Goal: Task Accomplishment & Management: Manage account settings

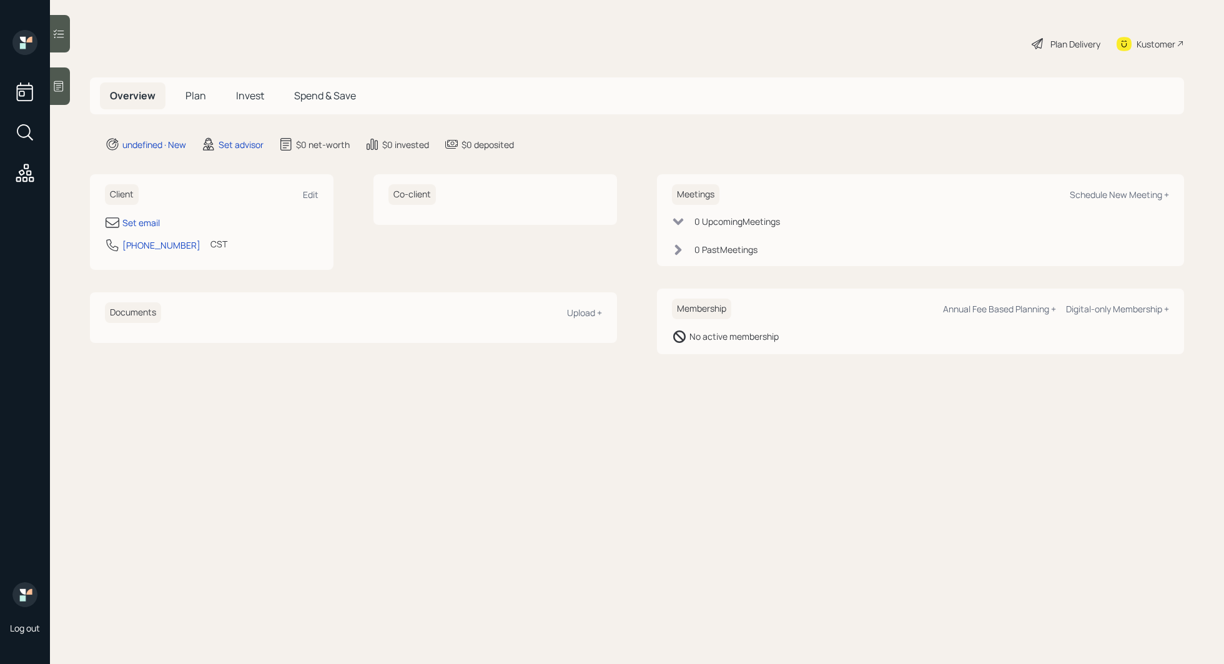
click at [56, 89] on icon at bounding box center [58, 86] width 12 height 12
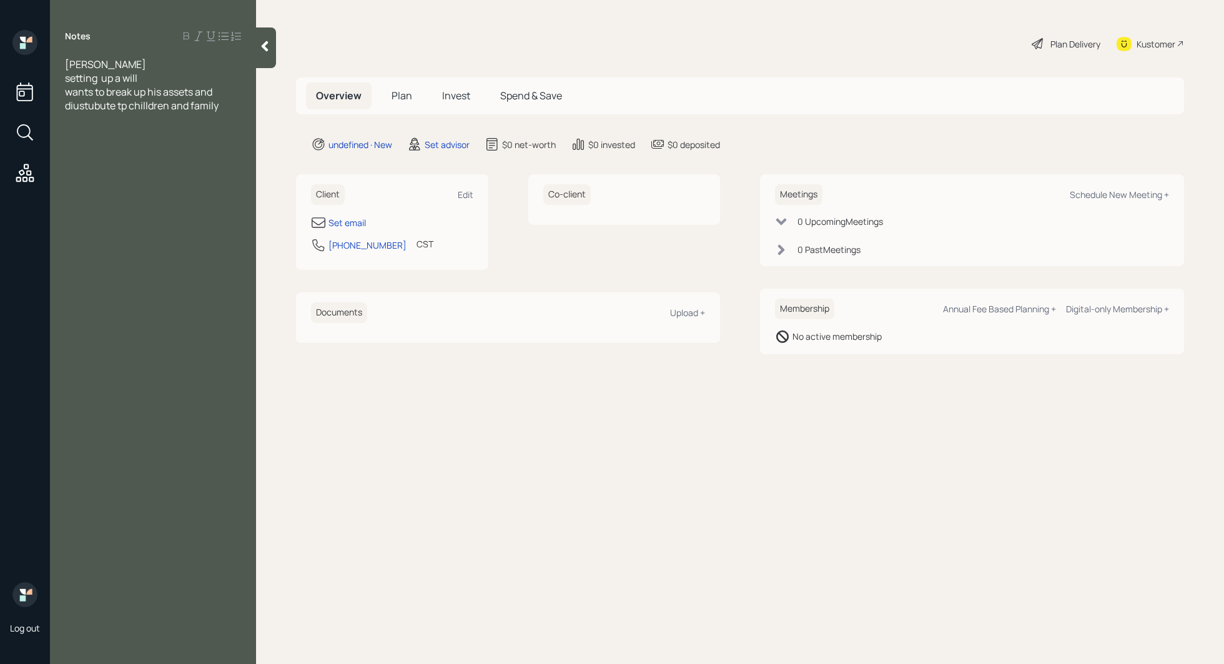
click at [129, 107] on span "wants to break up his assets and diustubute tp chilldren and family" at bounding box center [142, 98] width 154 height 27
click at [234, 107] on div "wants to break up his assets and diustubute to chilldren and family" at bounding box center [153, 98] width 176 height 27
click at [79, 189] on span "juat retired" at bounding box center [90, 188] width 51 height 14
click at [144, 189] on div "just retired" at bounding box center [153, 188] width 176 height 14
click at [155, 189] on div "just retired" at bounding box center [153, 188] width 176 height 14
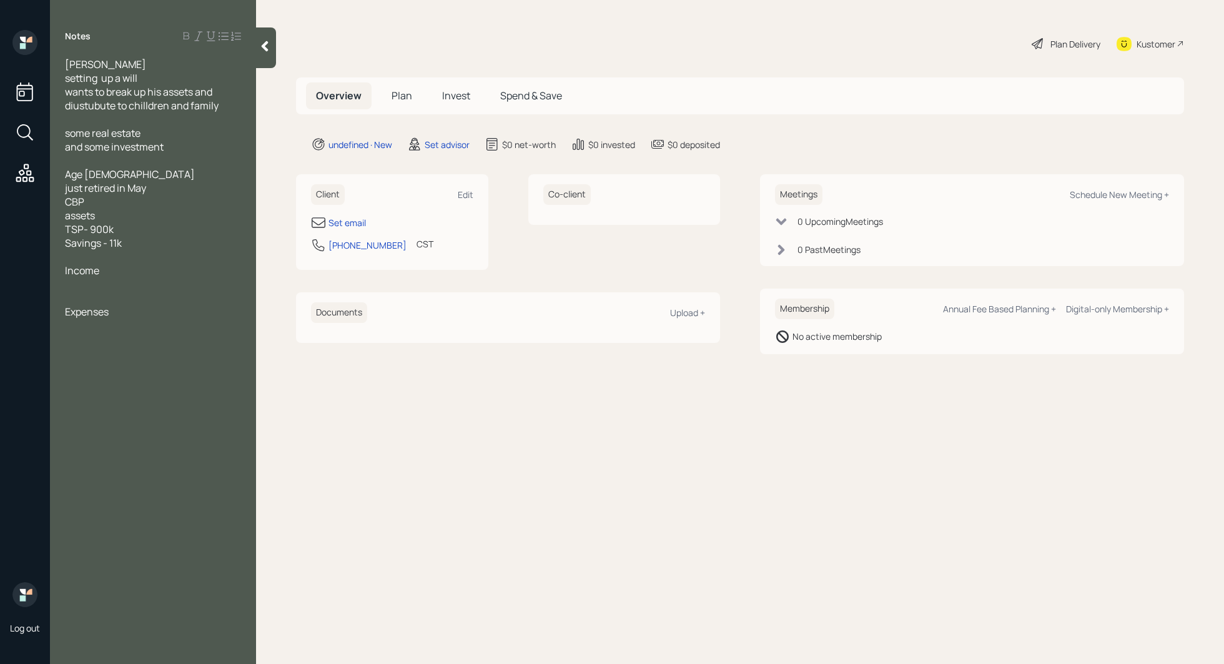
click at [74, 282] on div at bounding box center [153, 284] width 176 height 14
click at [117, 338] on div "Expenses" at bounding box center [153, 339] width 176 height 14
click at [85, 353] on div at bounding box center [153, 353] width 176 height 14
click at [87, 355] on span "2400 a month estimate" at bounding box center [118, 353] width 106 height 14
click at [160, 157] on div at bounding box center [153, 161] width 176 height 14
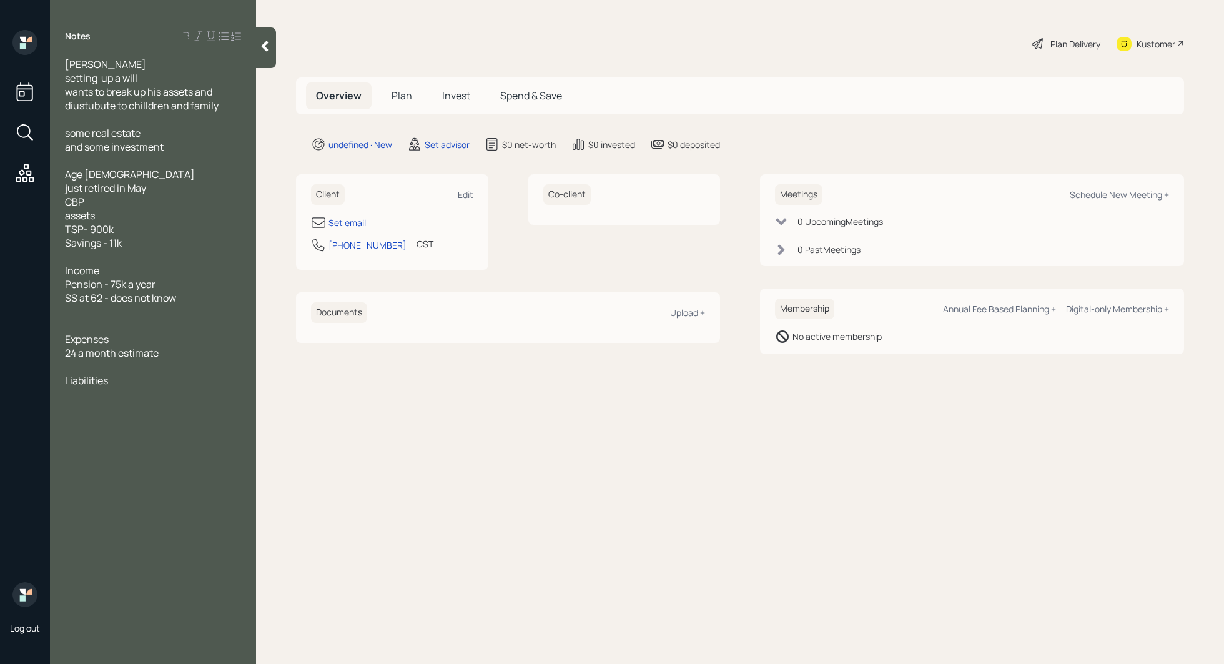
click at [151, 168] on div "Age [DEMOGRAPHIC_DATA]" at bounding box center [153, 174] width 176 height 14
click at [77, 354] on span "24 a month estimate" at bounding box center [112, 353] width 94 height 14
click at [120, 383] on div "Liabilities" at bounding box center [153, 380] width 176 height 14
click at [83, 410] on span "taxt strategy" at bounding box center [94, 408] width 58 height 14
click at [129, 381] on div "Liabilities" at bounding box center [153, 380] width 176 height 14
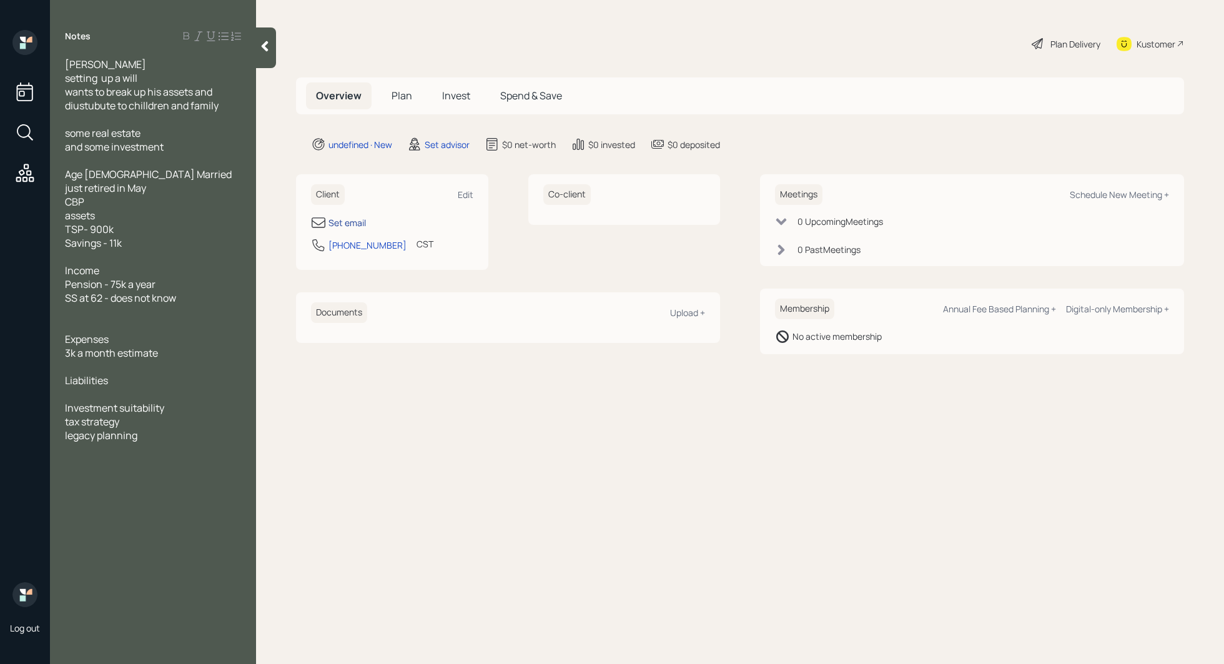
click at [350, 225] on div "Set email" at bounding box center [346, 222] width 37 height 13
select select "America/[GEOGRAPHIC_DATA]"
click at [364, 222] on div "Set email" at bounding box center [346, 222] width 37 height 13
select select "America/[GEOGRAPHIC_DATA]"
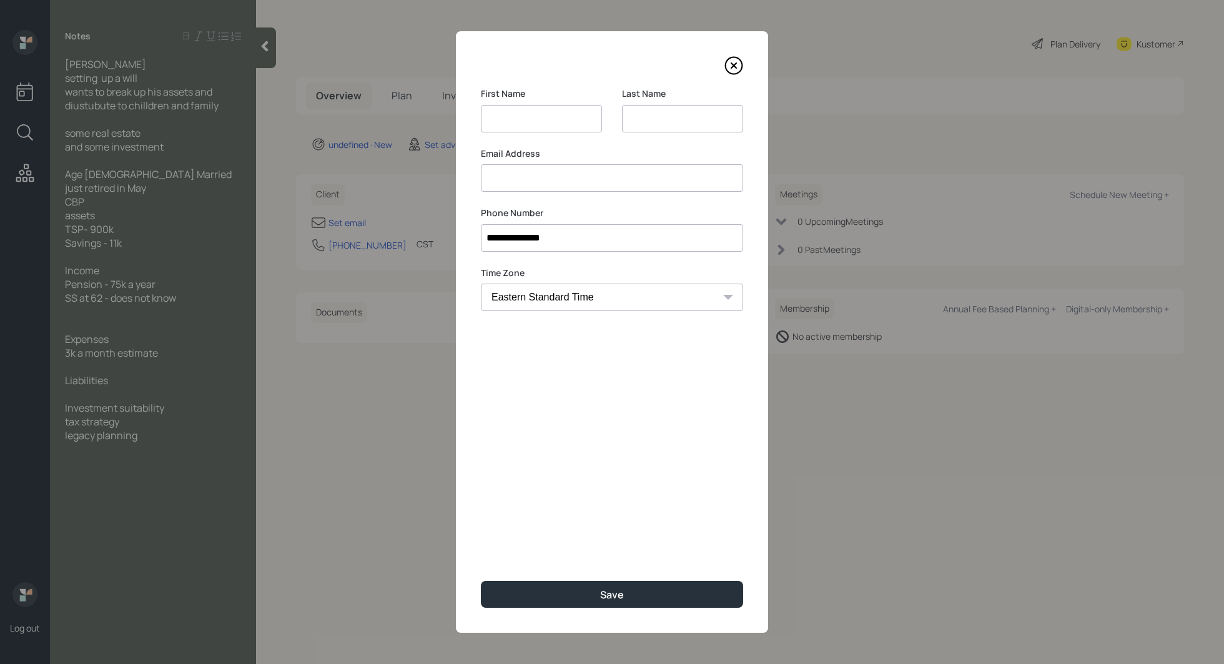
click at [702, 179] on div "Email Address" at bounding box center [612, 169] width 262 height 45
click at [568, 116] on input at bounding box center [541, 118] width 121 height 27
type input "[PERSON_NAME]"
click at [694, 117] on input at bounding box center [682, 118] width 121 height 27
type input "[PERSON_NAME]"
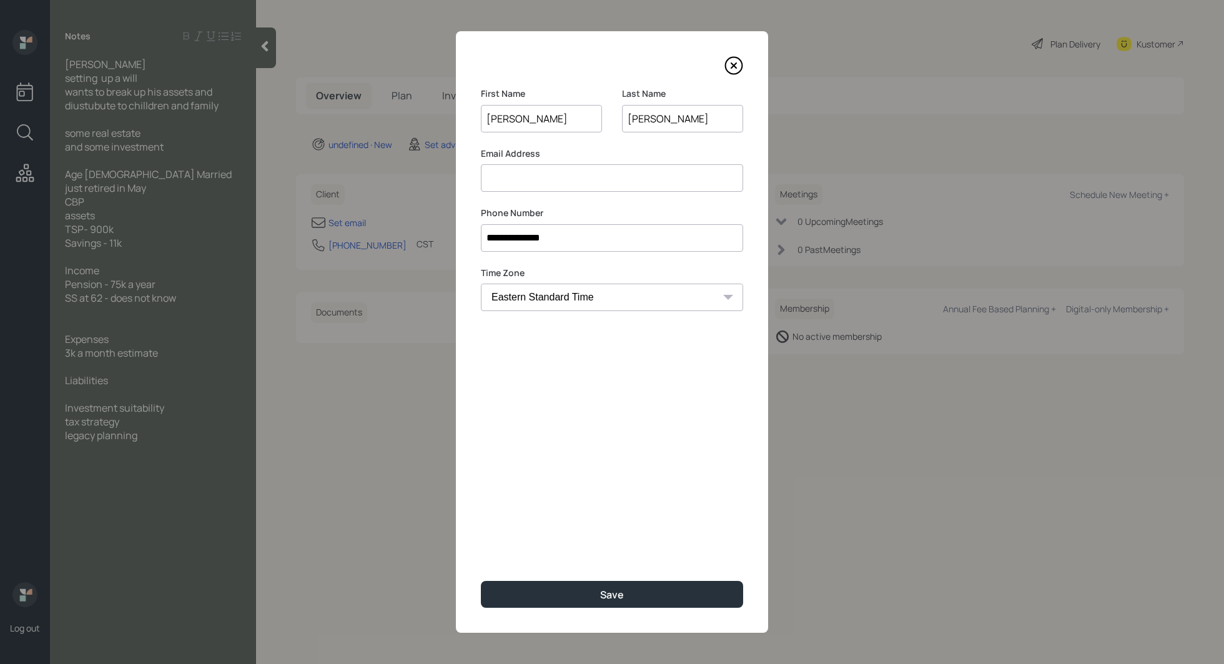
click at [566, 179] on input at bounding box center [612, 177] width 262 height 27
type input "[EMAIL_ADDRESS][DOMAIN_NAME]"
click at [531, 416] on div "**********" at bounding box center [612, 331] width 312 height 601
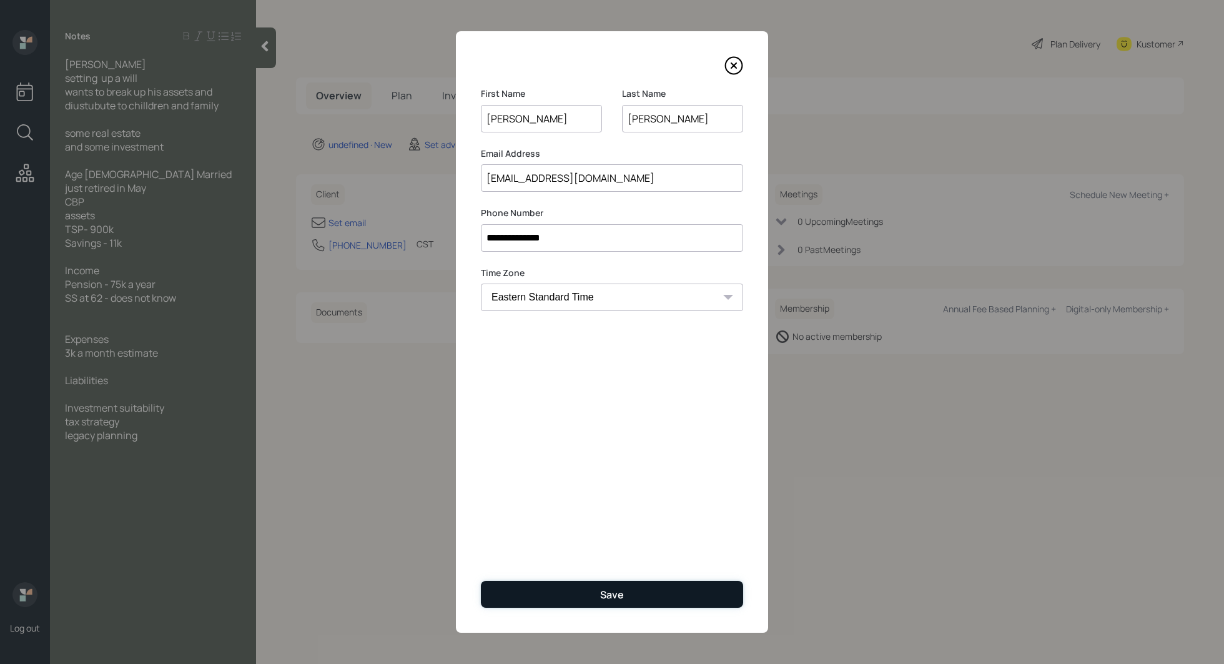
click at [568, 592] on button "Save" at bounding box center [612, 594] width 262 height 27
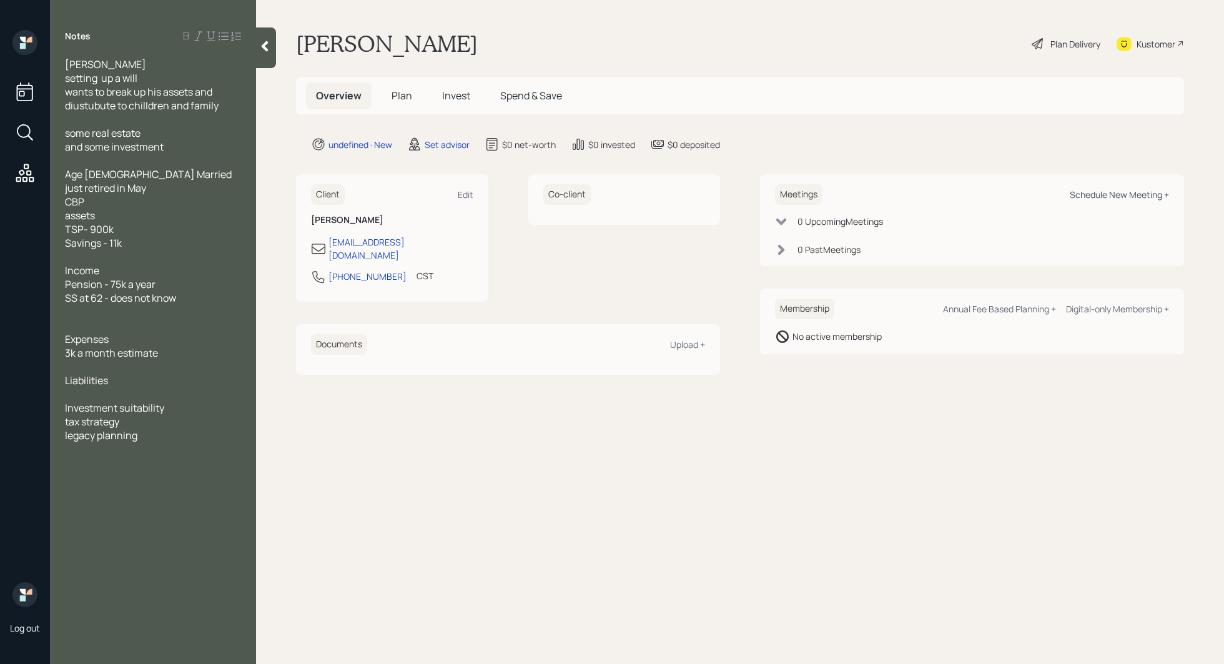
click at [1141, 194] on div "Schedule New Meeting +" at bounding box center [1118, 195] width 99 height 12
select select "round-[PERSON_NAME]"
